Goal: Download file/media

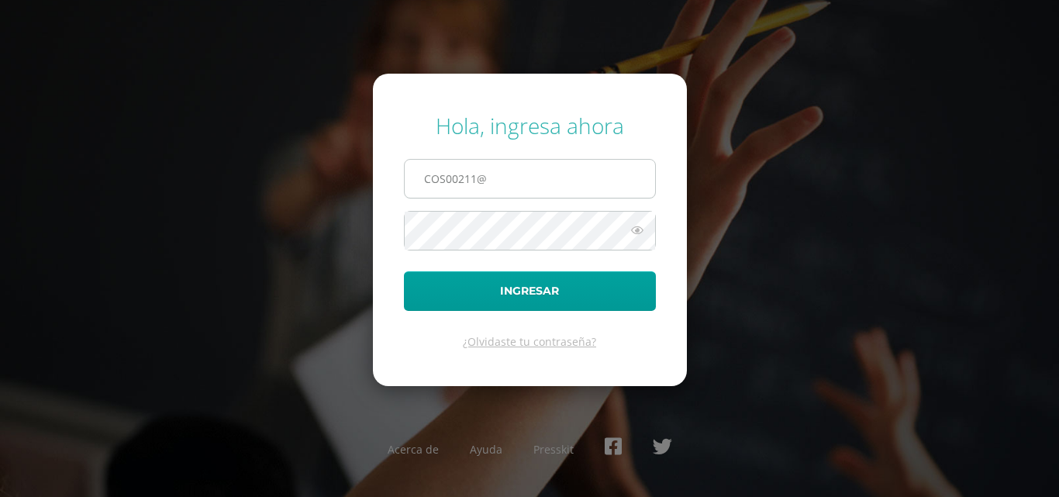
type input "COS00211@osoriosandoval.edu.gt"
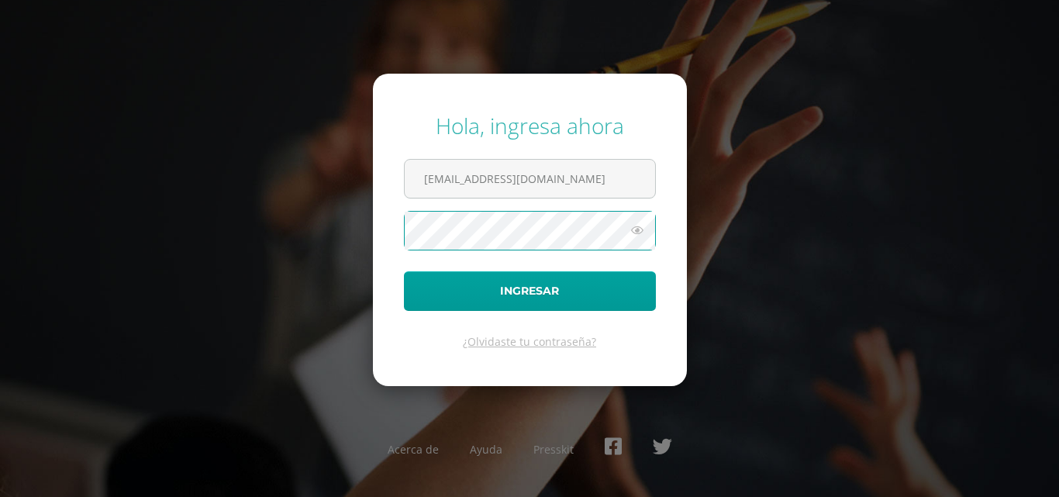
click at [643, 229] on icon at bounding box center [637, 230] width 20 height 19
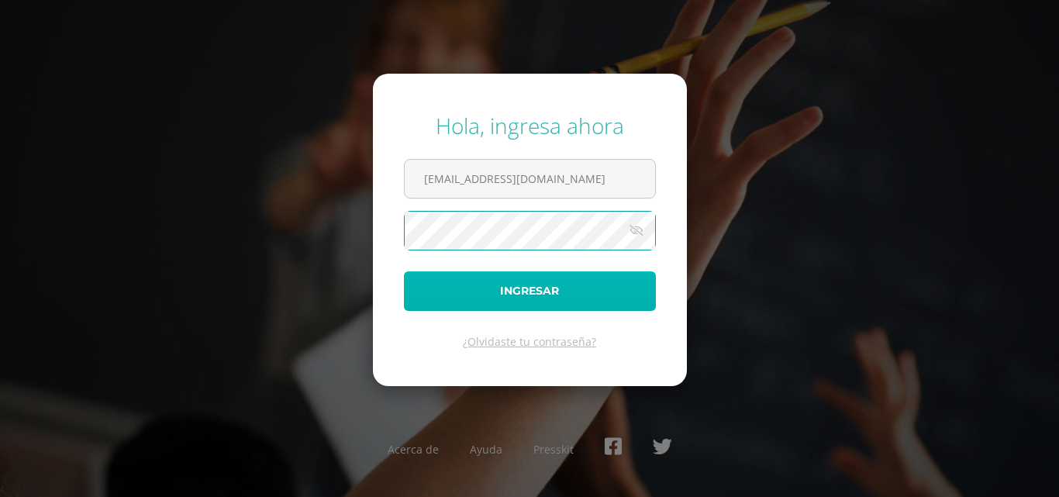
click at [591, 307] on button "Ingresar" at bounding box center [530, 291] width 252 height 40
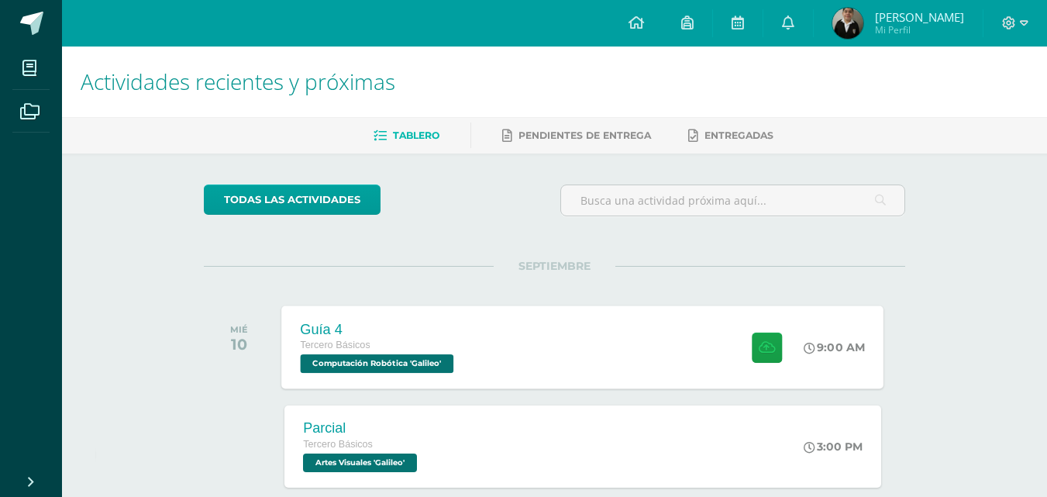
click at [391, 352] on div "Tercero Básicos" at bounding box center [379, 345] width 157 height 17
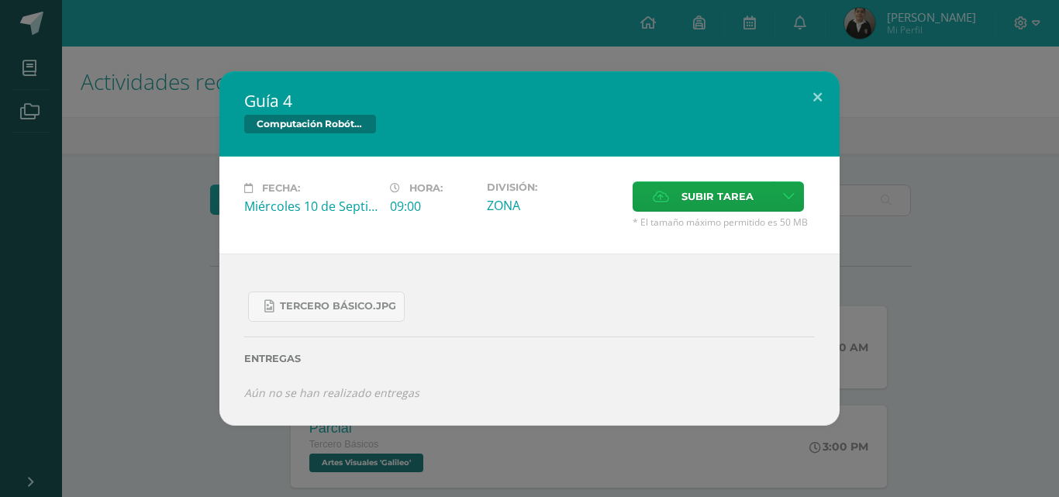
click at [887, 89] on div "Guía 4 Computación Robótica Fecha: [DATE] Hora: 09:00 División: Subir tarea" at bounding box center [529, 248] width 1046 height 354
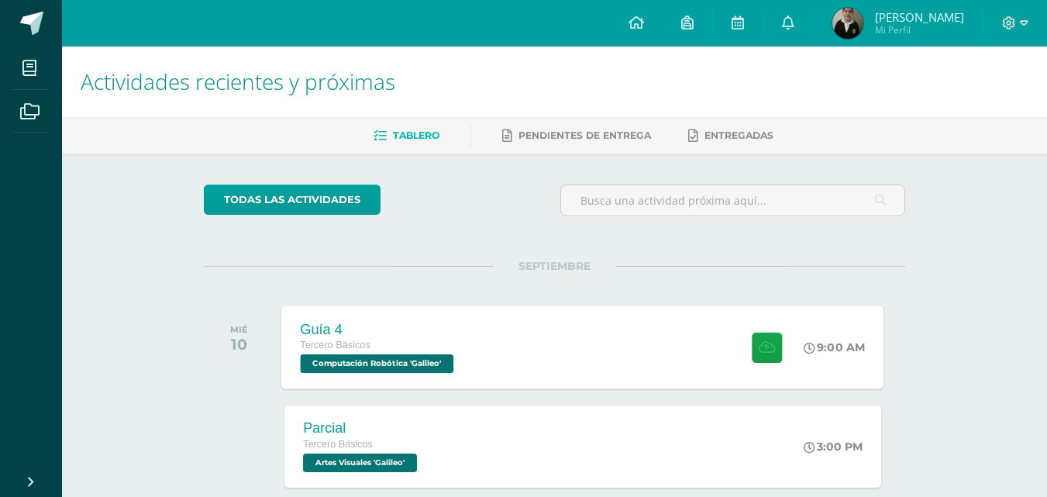
click at [611, 361] on div "Guía 4 Tercero Básicos Computación Robótica 'Galileo' 9:00 AM Guía 4 Computació…" at bounding box center [583, 346] width 602 height 83
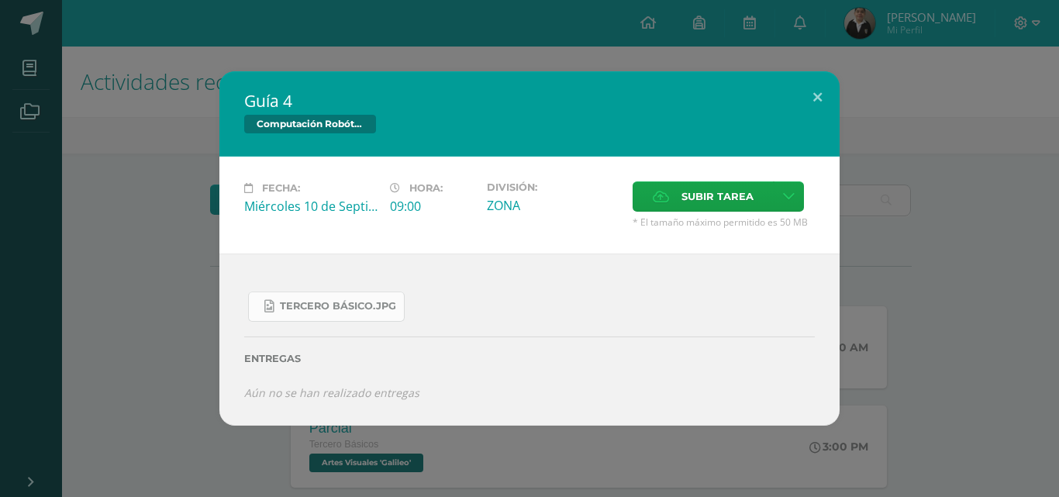
click at [324, 314] on link "Tercero Básico.jpg" at bounding box center [326, 306] width 157 height 30
click at [818, 94] on button at bounding box center [817, 97] width 44 height 53
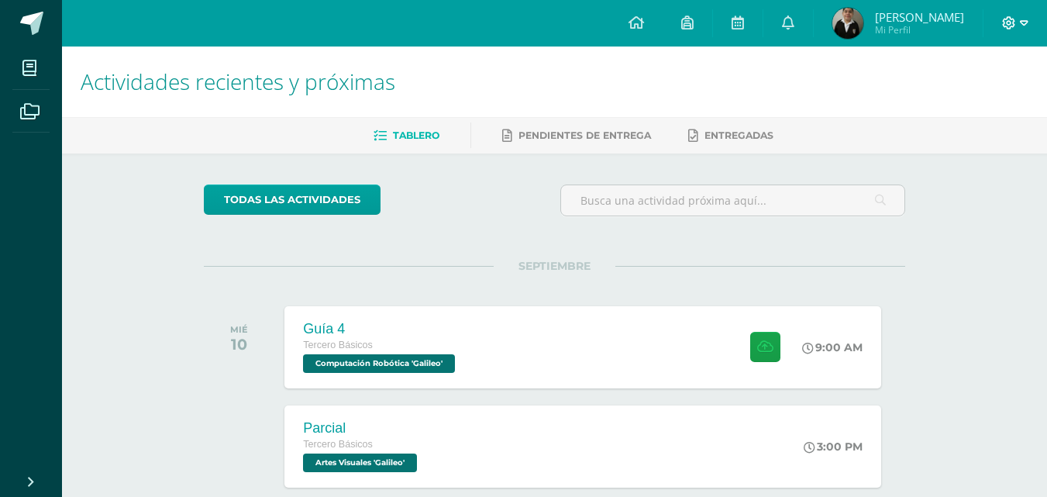
click at [1021, 26] on icon at bounding box center [1024, 23] width 9 height 14
click at [984, 109] on span "Cerrar sesión" at bounding box center [976, 105] width 70 height 15
